Goal: Navigation & Orientation: Find specific page/section

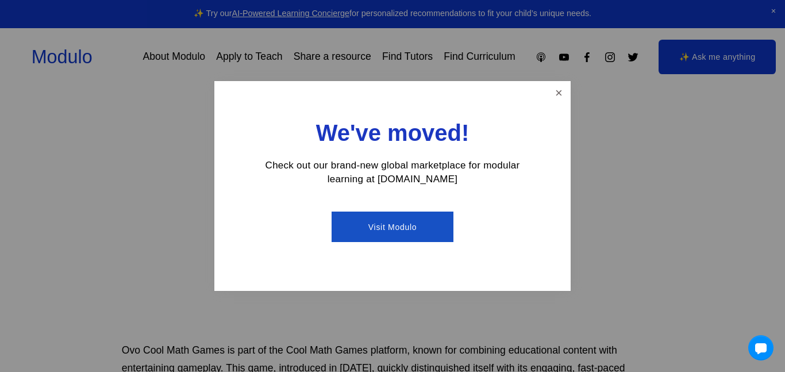
scroll to position [206, 0]
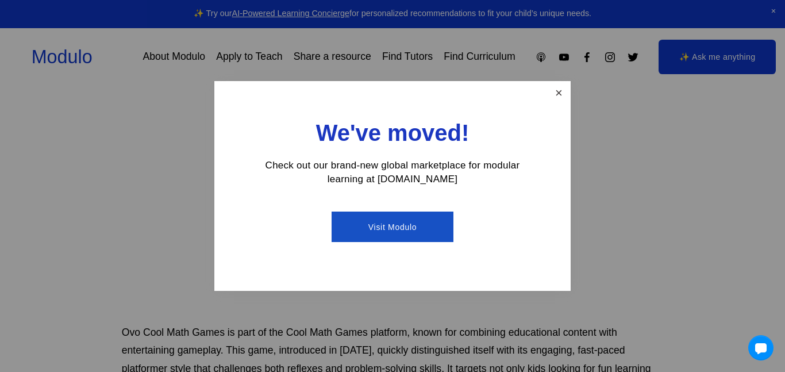
click at [552, 92] on link "Close" at bounding box center [559, 93] width 20 height 20
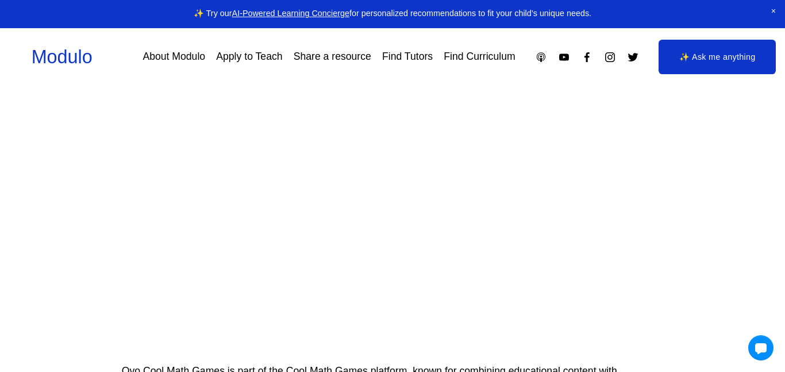
scroll to position [135, 0]
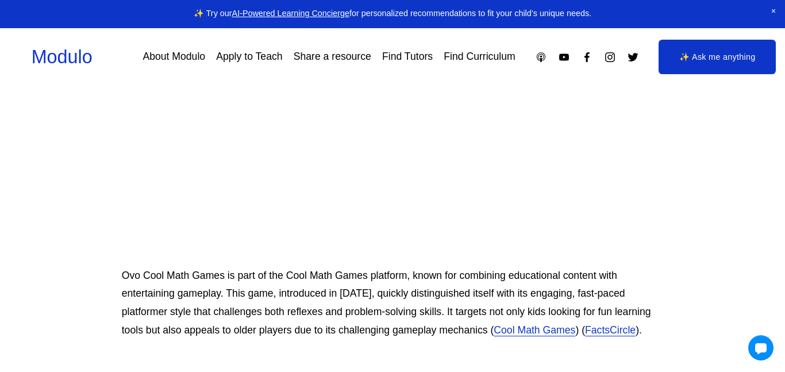
click at [481, 267] on p "Ovo Cool Math Games is part of the Cool Math Games platform, known for combinin…" at bounding box center [393, 303] width 542 height 73
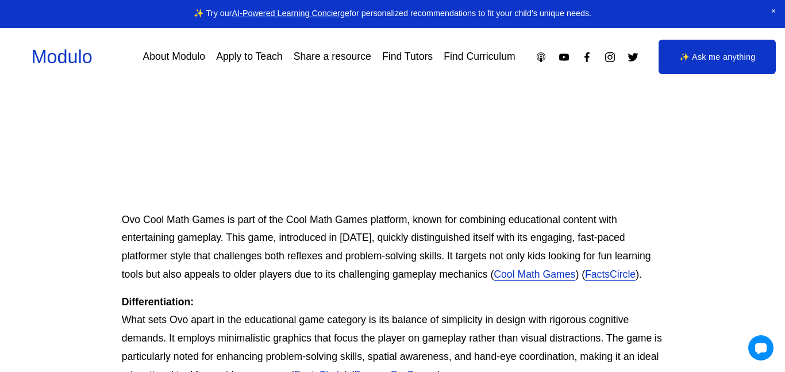
scroll to position [0, 0]
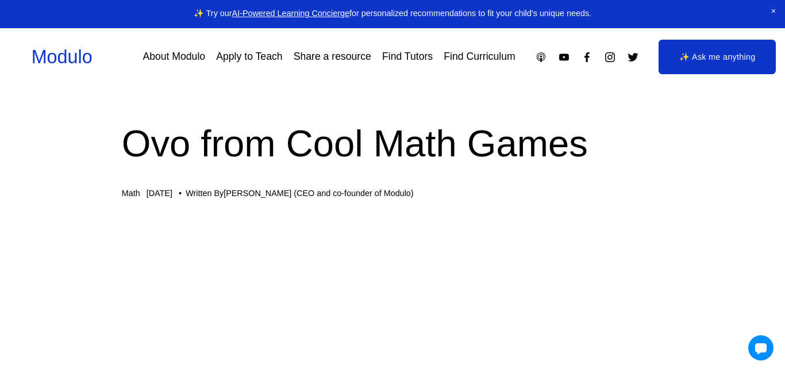
click at [467, 195] on div "Math Jul 15 Written By Manisha Snoyer (CEO and co-founder of Modulo)" at bounding box center [393, 193] width 542 height 10
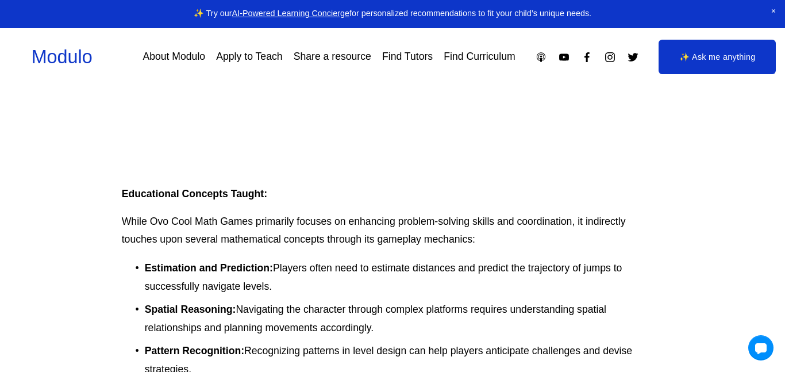
scroll to position [1292, 0]
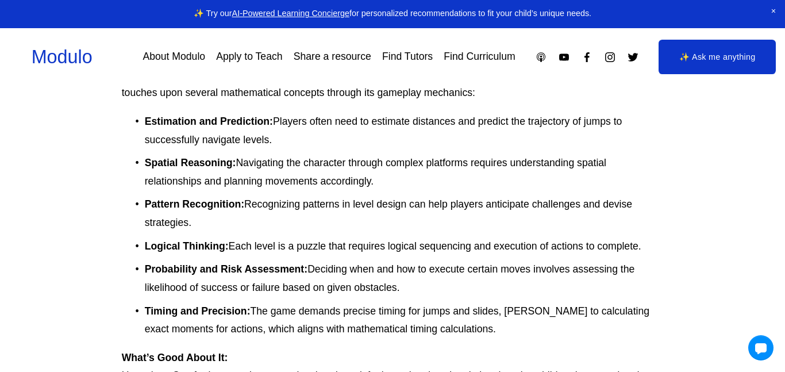
click at [178, 57] on link "About Modulo" at bounding box center [173, 57] width 63 height 20
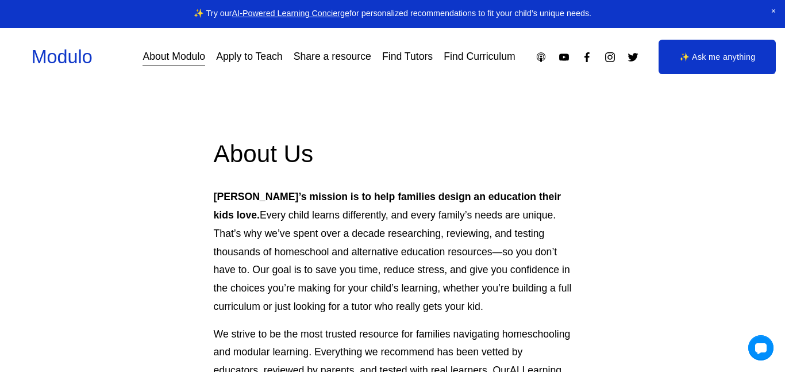
click at [249, 55] on link "Apply to Teach" at bounding box center [249, 57] width 66 height 20
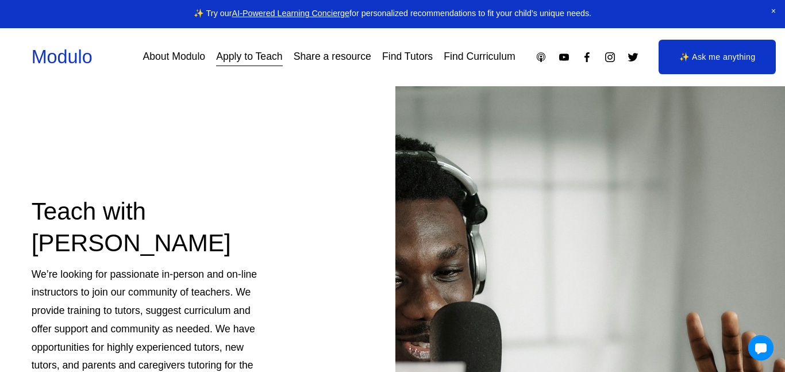
click at [341, 53] on link "Share a resource" at bounding box center [333, 57] width 78 height 20
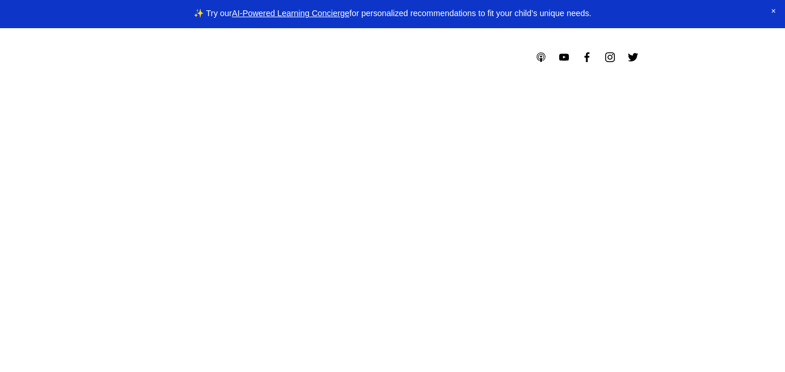
click at [428, 57] on link "Find Tutors" at bounding box center [406, 57] width 45 height 18
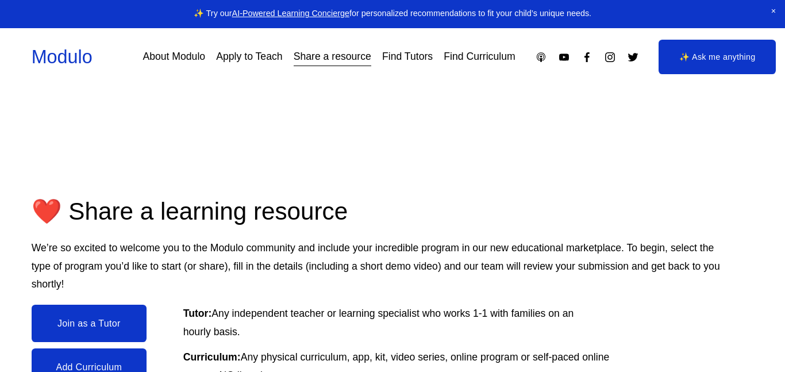
click at [436, 64] on nav "About Modulo Apply to Teach Share a resource Find Tutors Find Curriculum" at bounding box center [328, 57] width 372 height 20
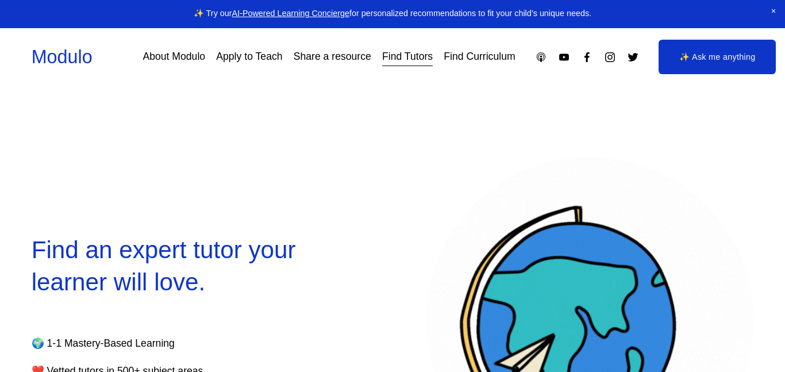
select select "**"
